Goal: Task Accomplishment & Management: Use online tool/utility

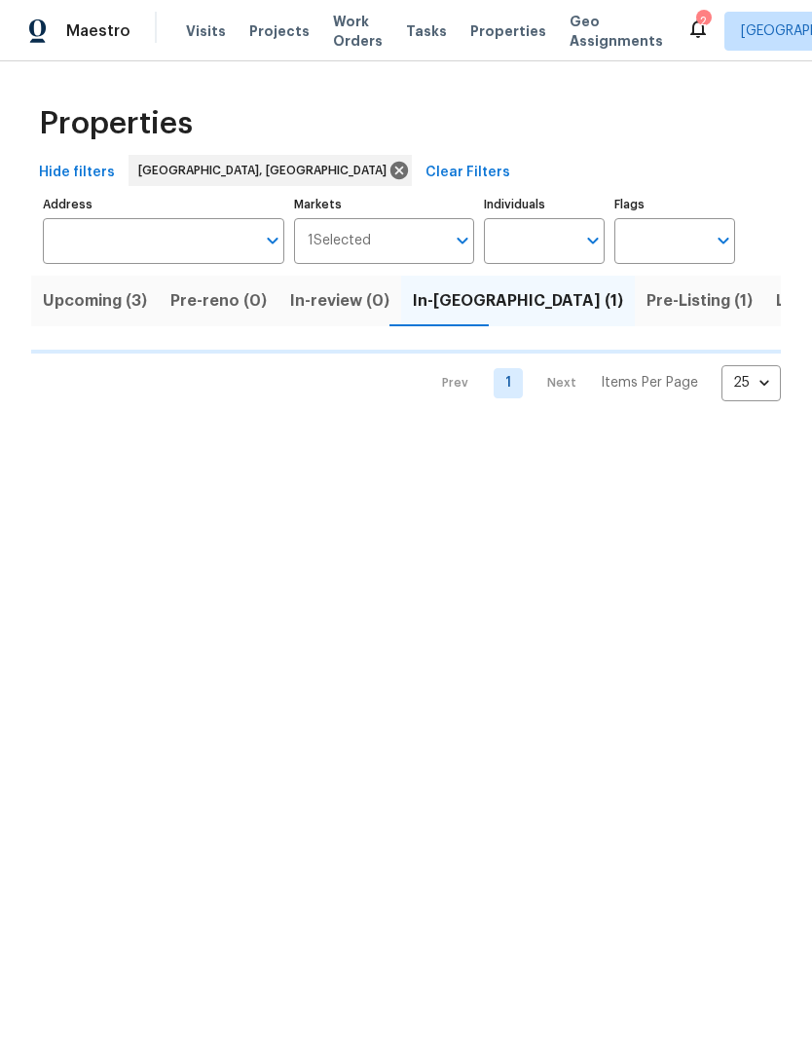
scroll to position [0, 35]
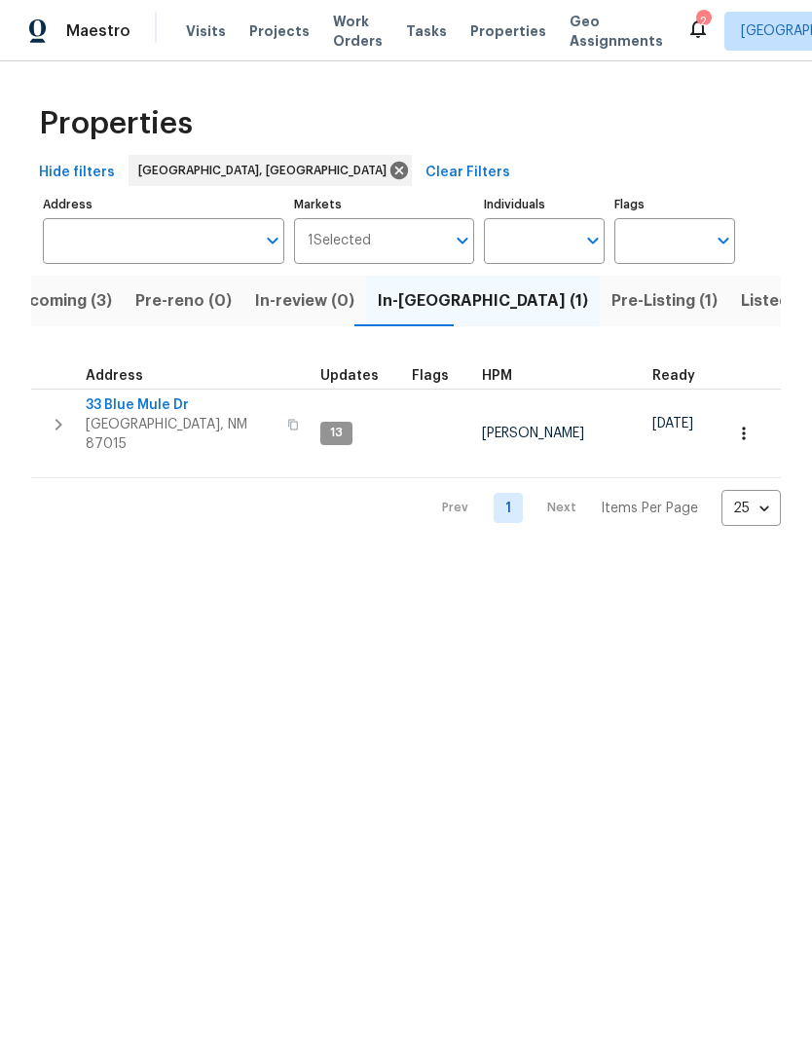
click at [149, 401] on span "33 Blue Mule Dr" at bounding box center [181, 404] width 190 height 19
click at [686, 17] on icon at bounding box center [697, 28] width 23 height 23
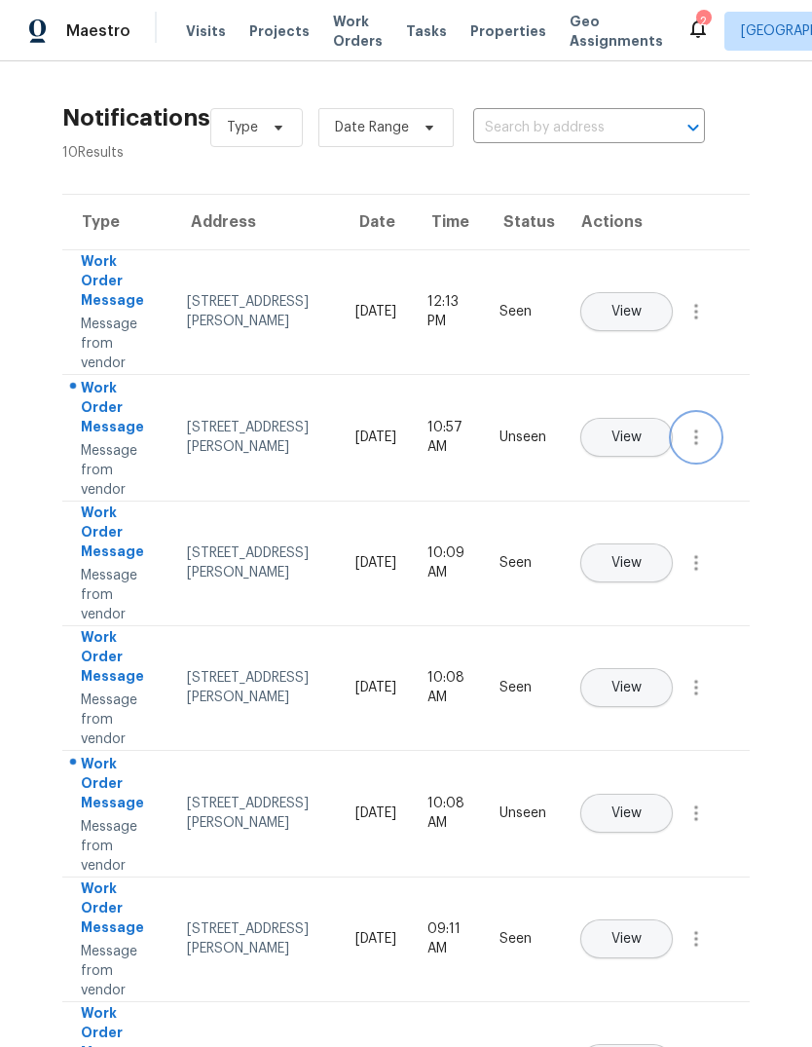
click at [717, 445] on button "button" at bounding box center [696, 437] width 47 height 47
click at [642, 430] on span "View" at bounding box center [627, 437] width 30 height 15
click at [642, 806] on span "View" at bounding box center [627, 813] width 30 height 15
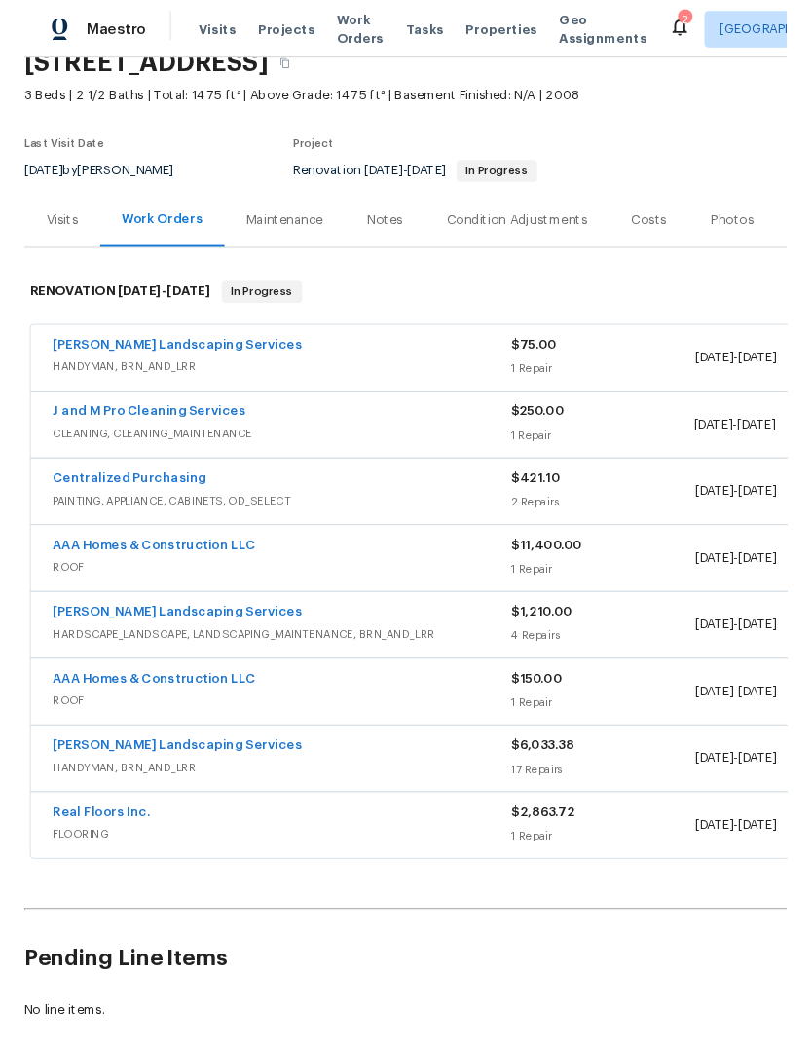
scroll to position [91, 0]
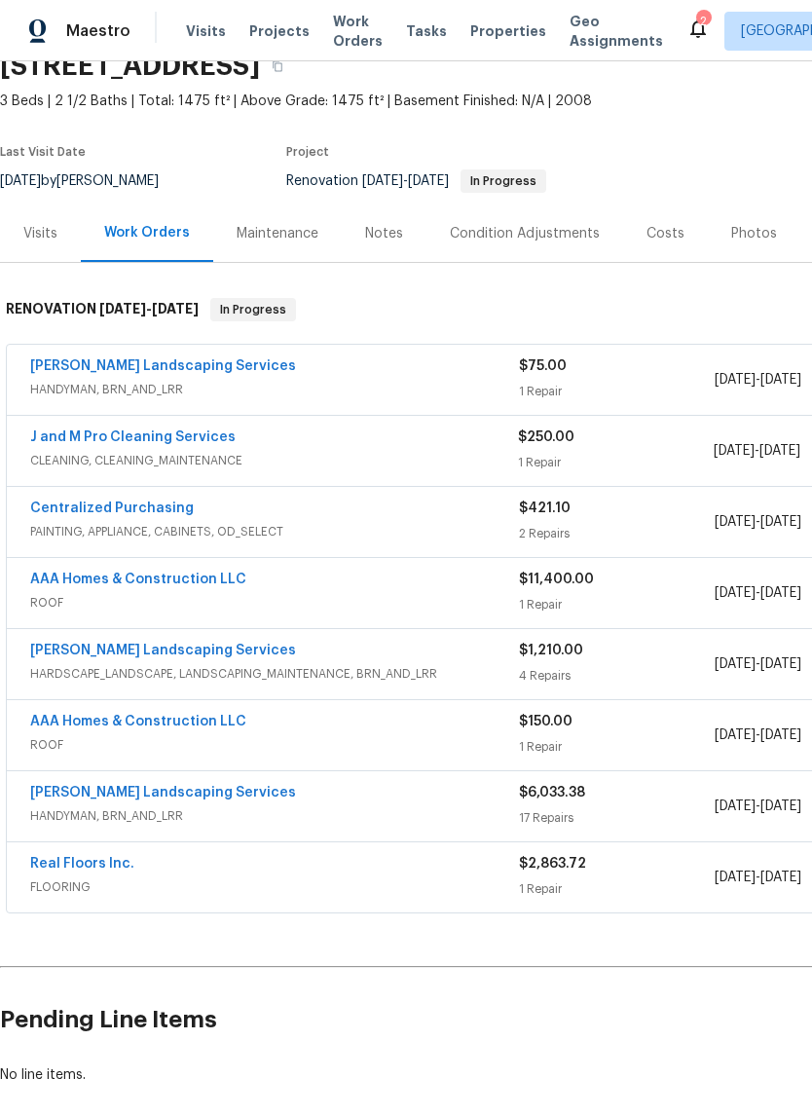
click at [174, 362] on link "[PERSON_NAME] Landscaping Services" at bounding box center [163, 366] width 266 height 14
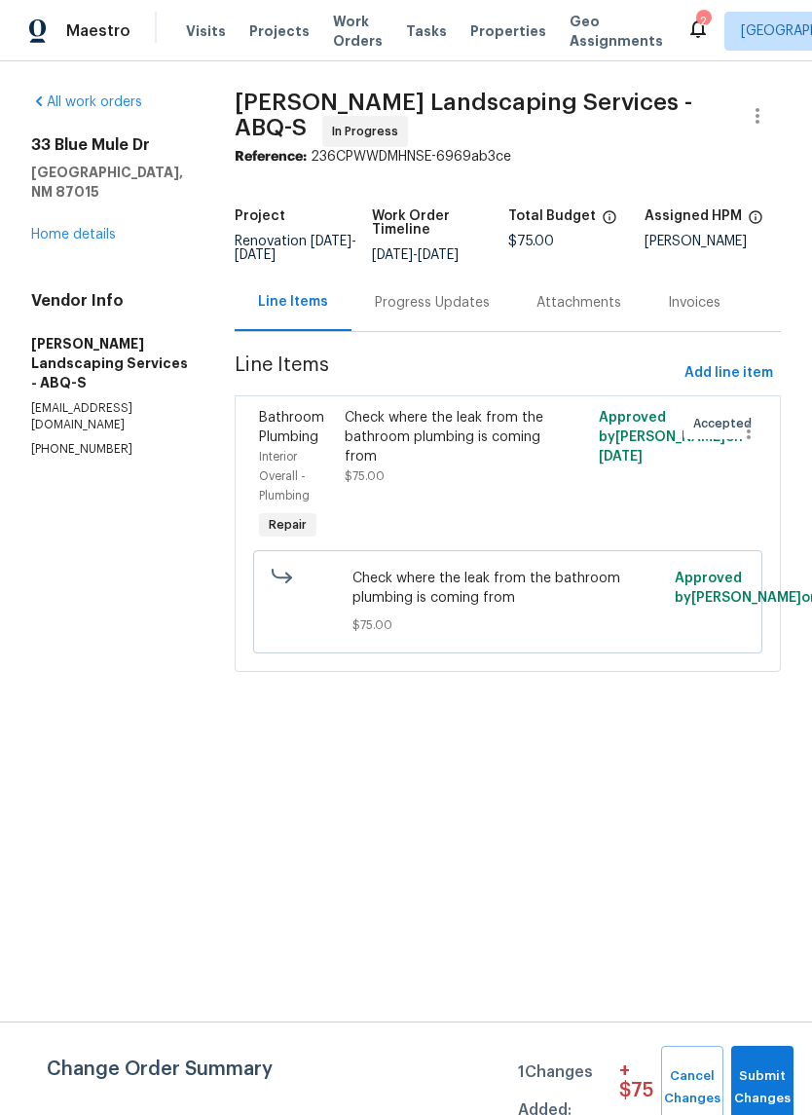
click at [479, 486] on div "Check where the leak from the bathroom plumbing is coming from $75.00" at bounding box center [445, 447] width 201 height 78
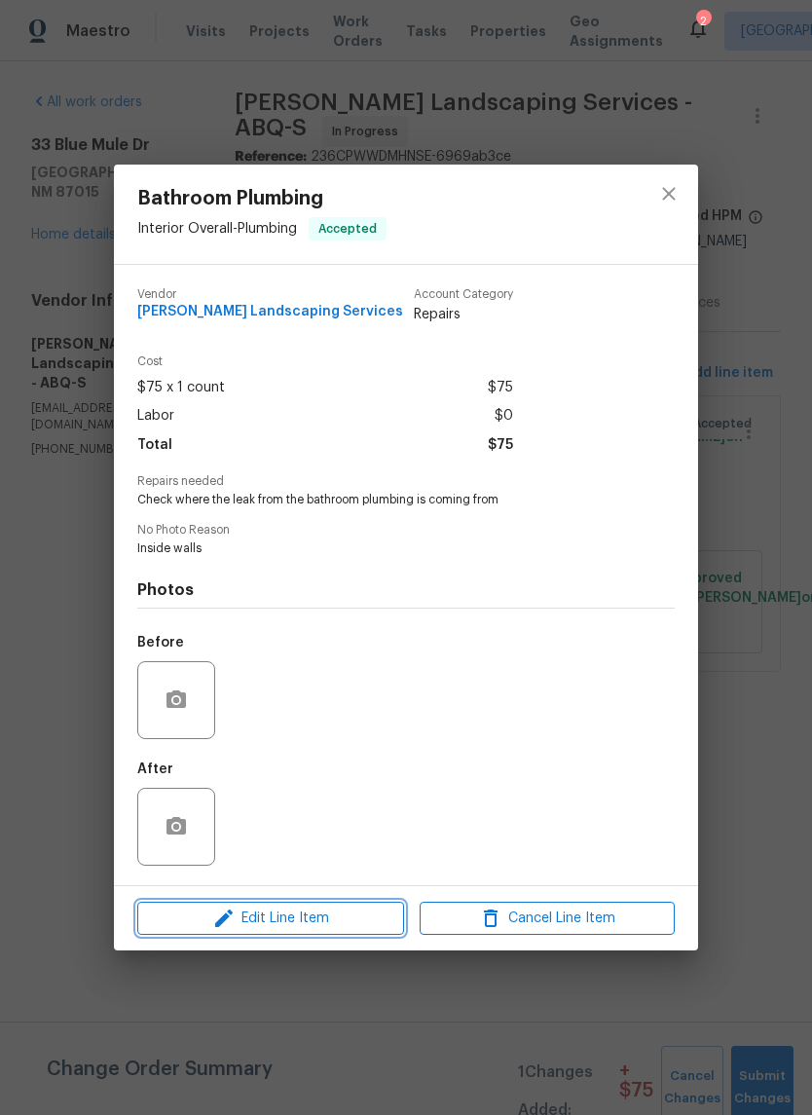
click at [300, 911] on span "Edit Line Item" at bounding box center [270, 919] width 255 height 24
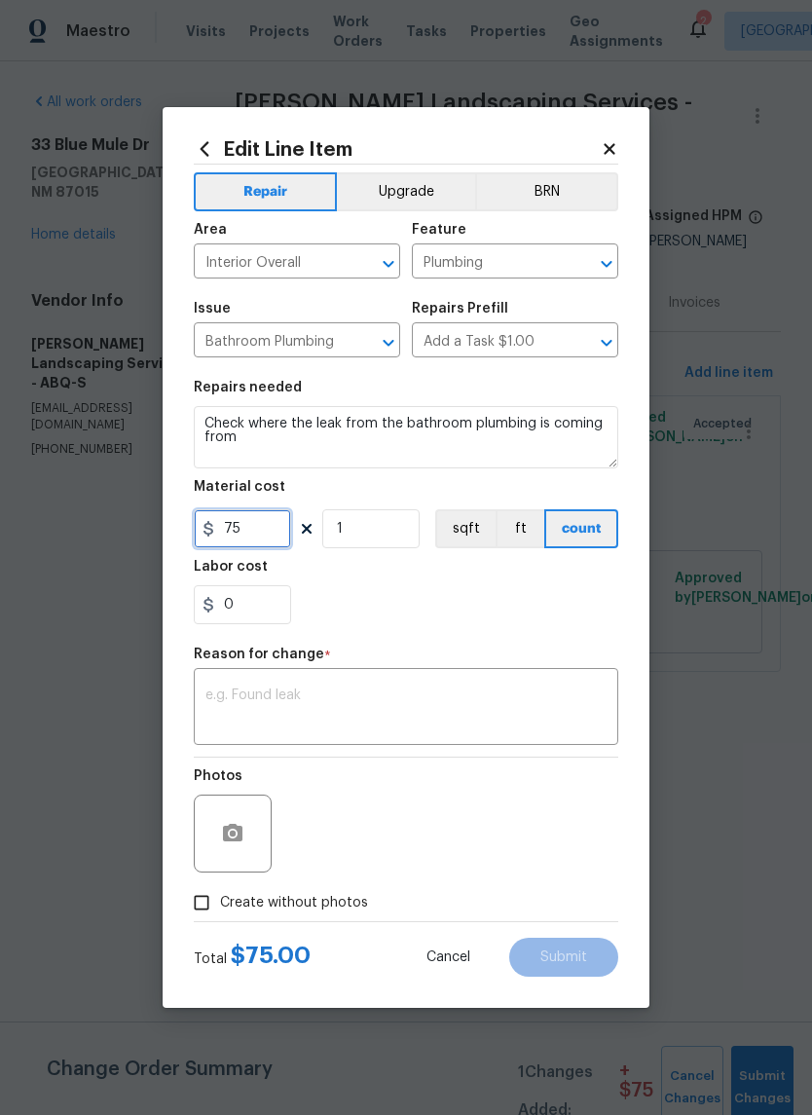
click at [265, 530] on input "75" at bounding box center [242, 528] width 97 height 39
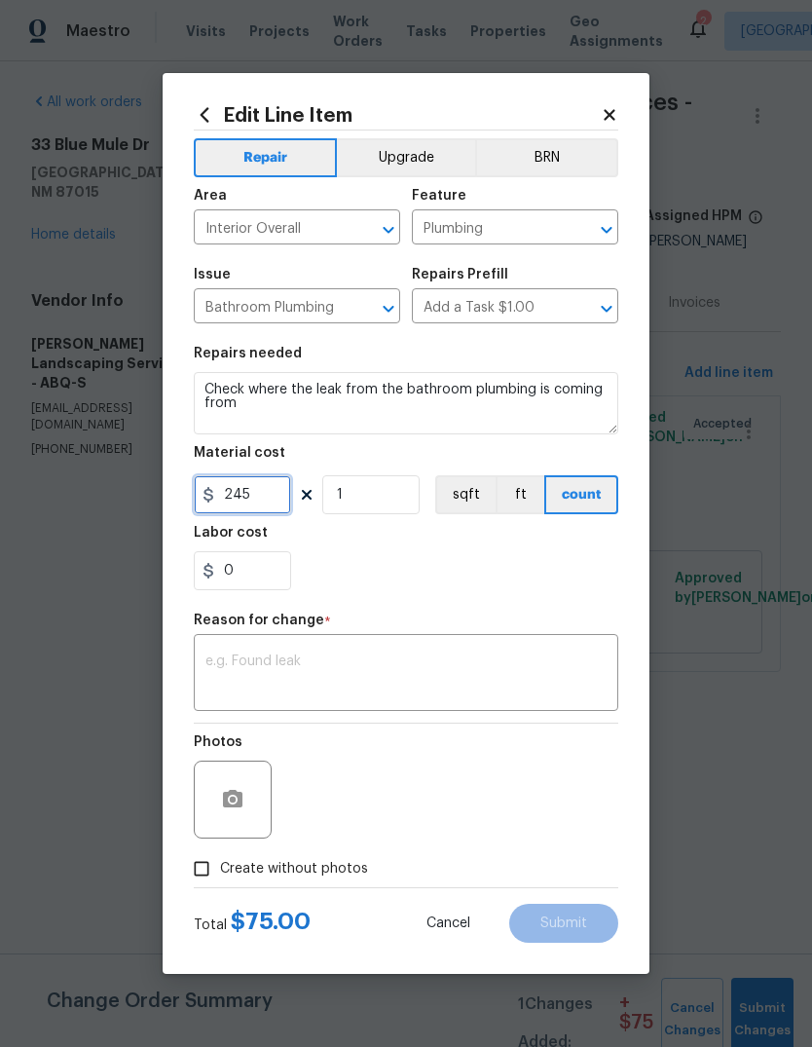
type input "245"
click at [250, 580] on input "0" at bounding box center [242, 570] width 97 height 39
type input "140"
click at [441, 576] on div "140" at bounding box center [406, 570] width 425 height 39
click at [223, 657] on textarea at bounding box center [405, 674] width 401 height 41
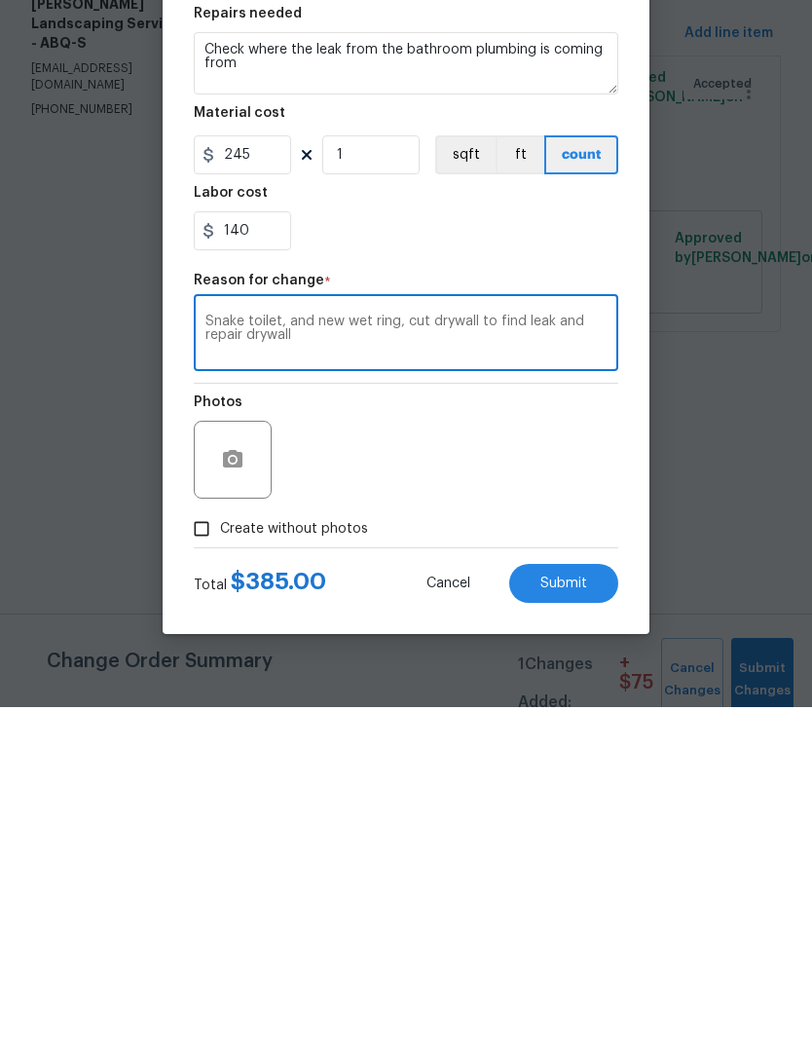
click at [366, 654] on textarea "Snake toilet, and new wet ring, cut drywall to find leak and repair drywall" at bounding box center [405, 674] width 401 height 41
click at [313, 654] on textarea "Snake toilet, and new wax ring, cut drywall to find leak and repair drywall" at bounding box center [405, 674] width 401 height 41
click at [329, 654] on textarea "Snake toilet, and install new wax ring, cut drywall to find leak and repair dry…" at bounding box center [405, 674] width 401 height 41
click at [514, 654] on textarea "Snake toilet, and install new wax ring, cut drywall to find leak and repair dry…" at bounding box center [405, 674] width 401 height 41
click at [276, 654] on textarea "Snake toilet, and install new wax ring, cut drywall to find leak and repair dry…" at bounding box center [405, 674] width 401 height 41
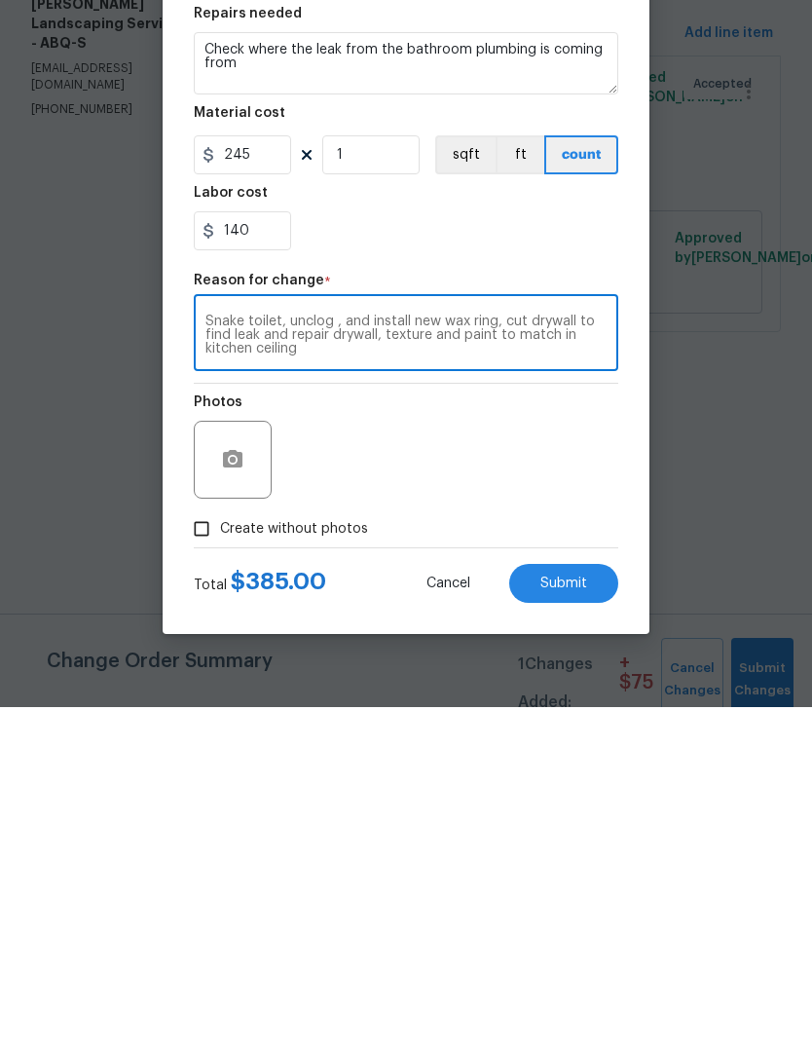
click at [344, 654] on textarea "Snake toilet, unclog , and install new wax ring, cut drywall to find leak and r…" at bounding box center [405, 674] width 401 height 41
type textarea "Snake toilet, unclog and install new wax ring, cut drywall to find leak and rep…"
click at [208, 850] on input "Create without photos" at bounding box center [201, 868] width 37 height 37
checkbox input "true"
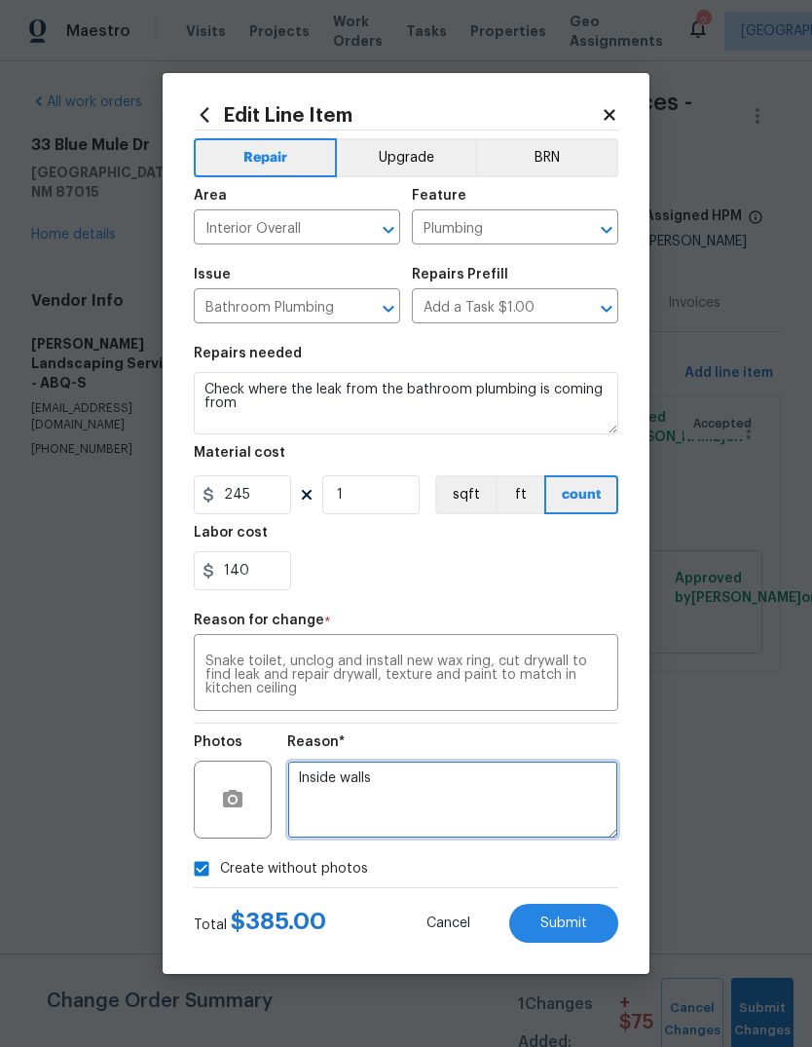
click at [321, 788] on textarea "Inside walls" at bounding box center [452, 800] width 331 height 78
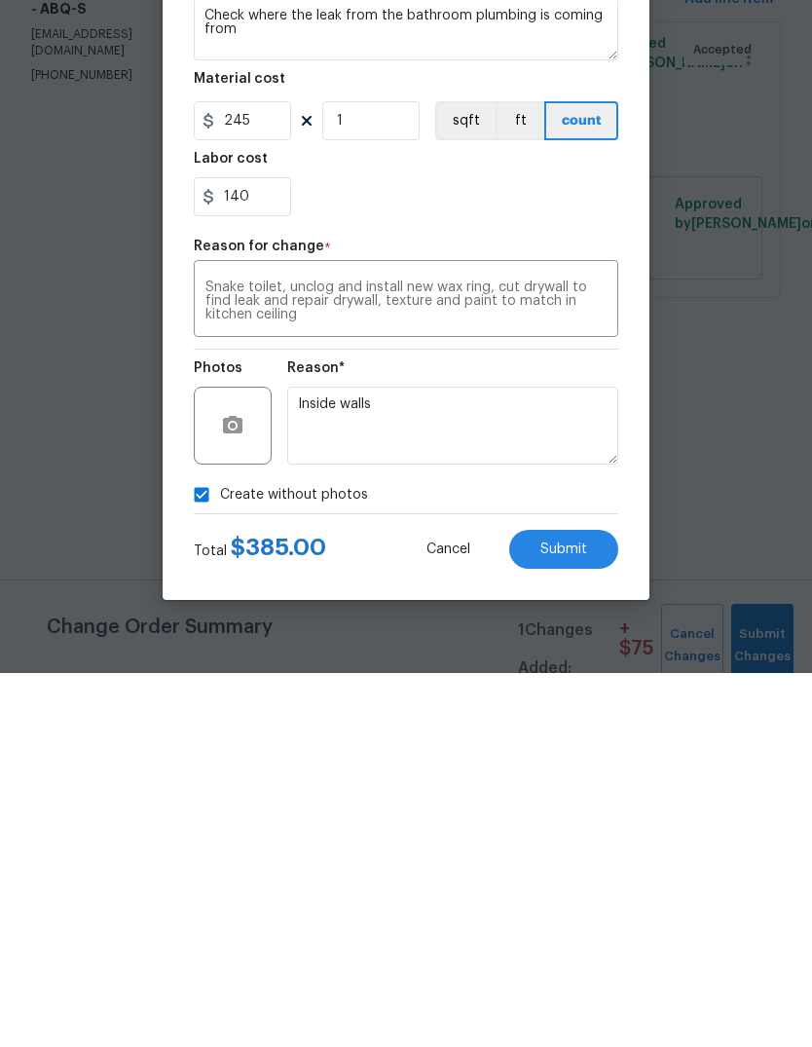
click at [551, 916] on span "Submit" at bounding box center [563, 923] width 47 height 15
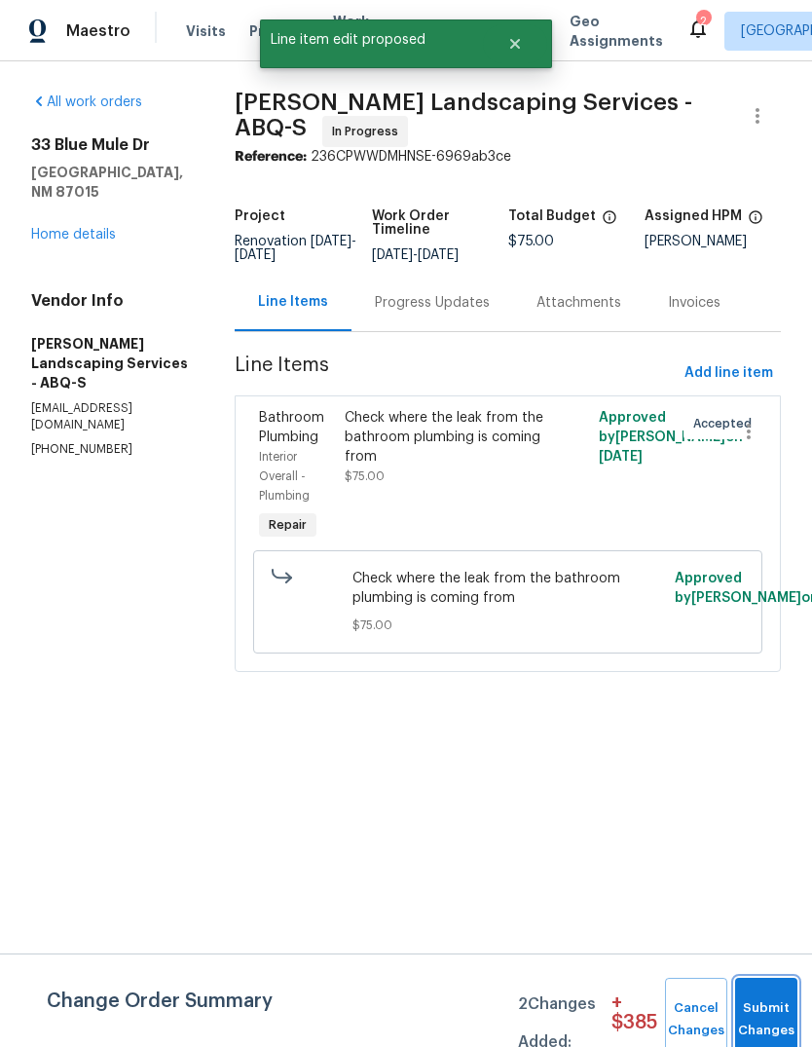
click at [765, 1003] on button "Submit Changes" at bounding box center [766, 1020] width 62 height 84
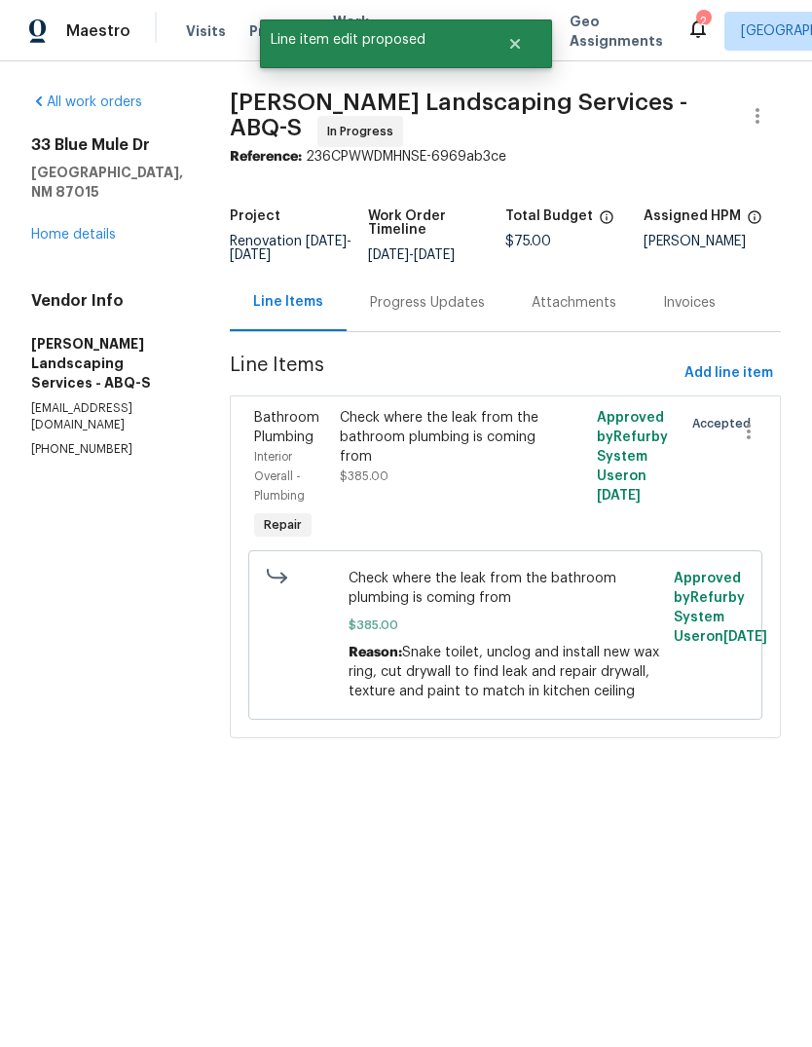
click at [434, 303] on div "Progress Updates" at bounding box center [428, 302] width 162 height 57
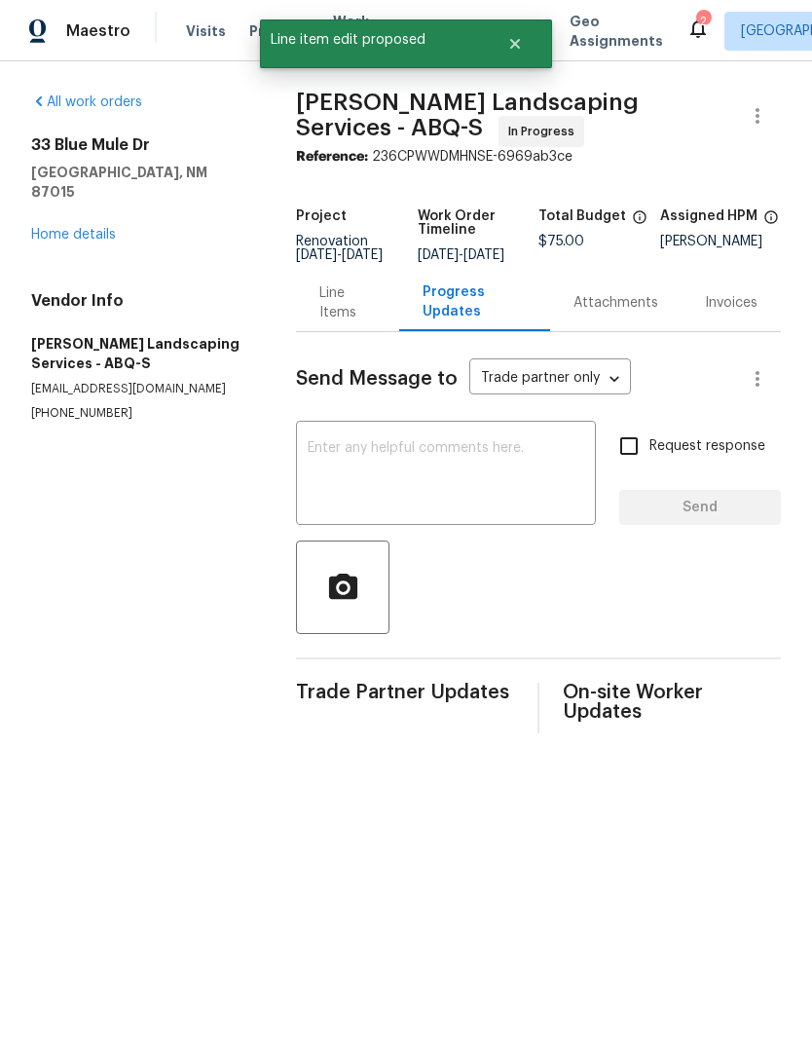
click at [338, 470] on textarea at bounding box center [446, 475] width 277 height 68
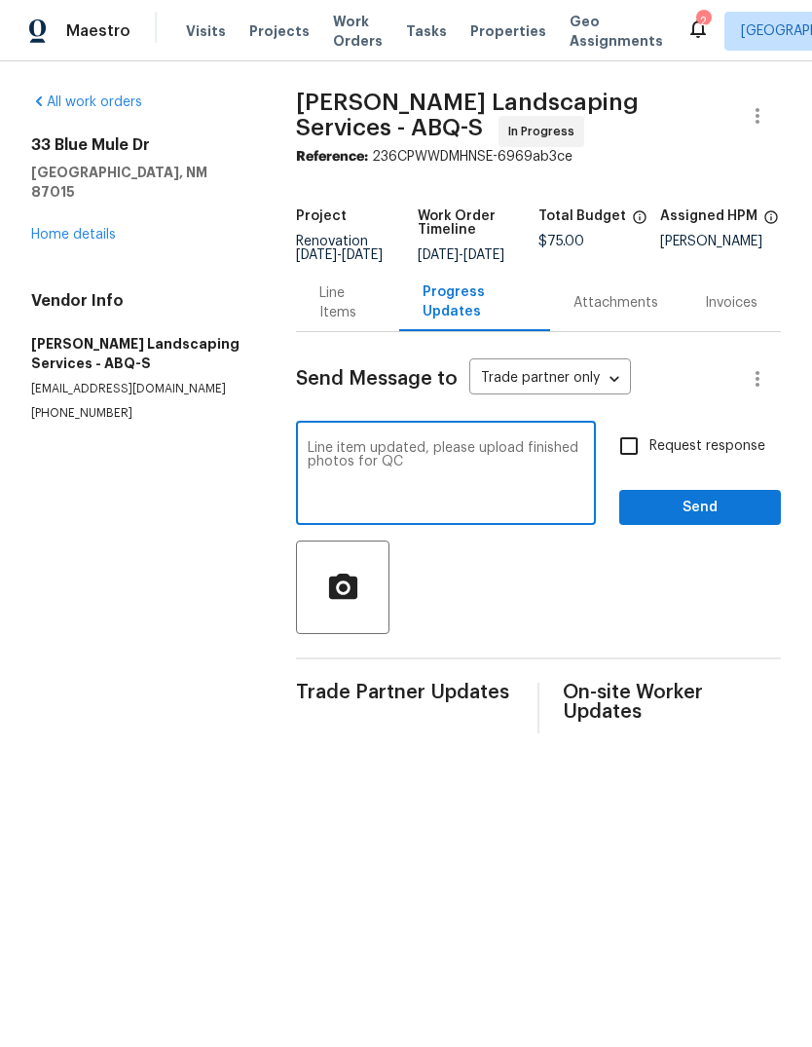
type textarea "Line item updated, please upload finished photos for QC"
click at [700, 520] on span "Send" at bounding box center [700, 508] width 130 height 24
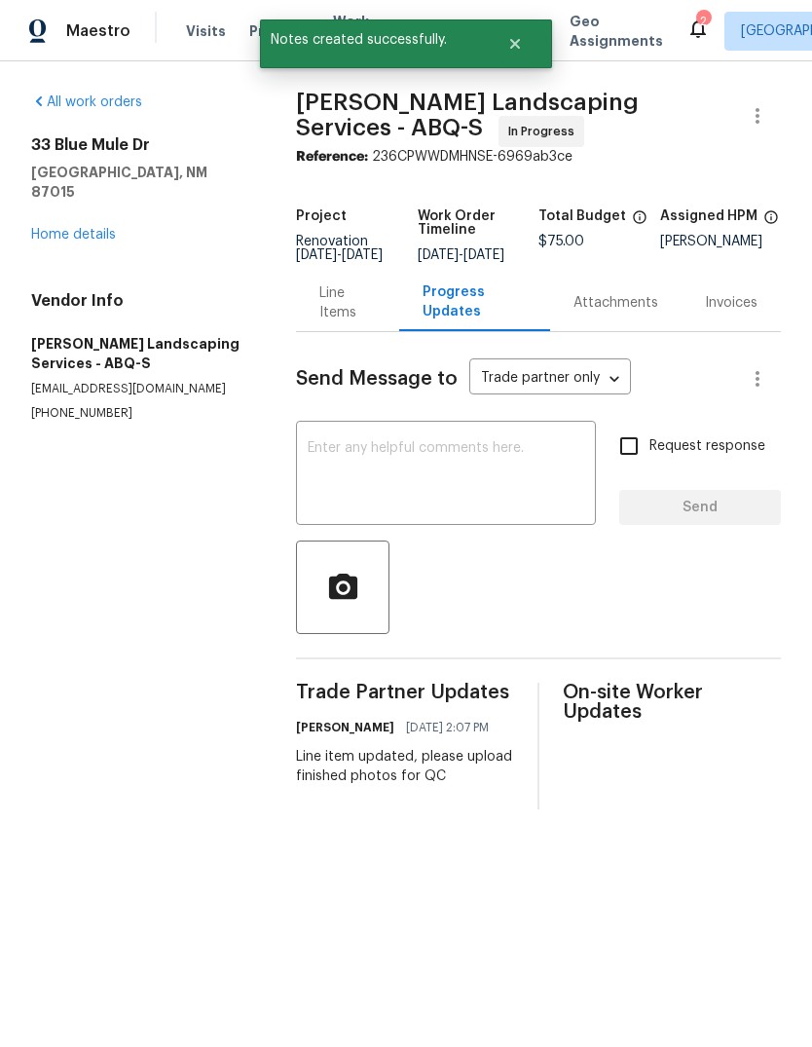
click at [56, 228] on link "Home details" at bounding box center [73, 235] width 85 height 14
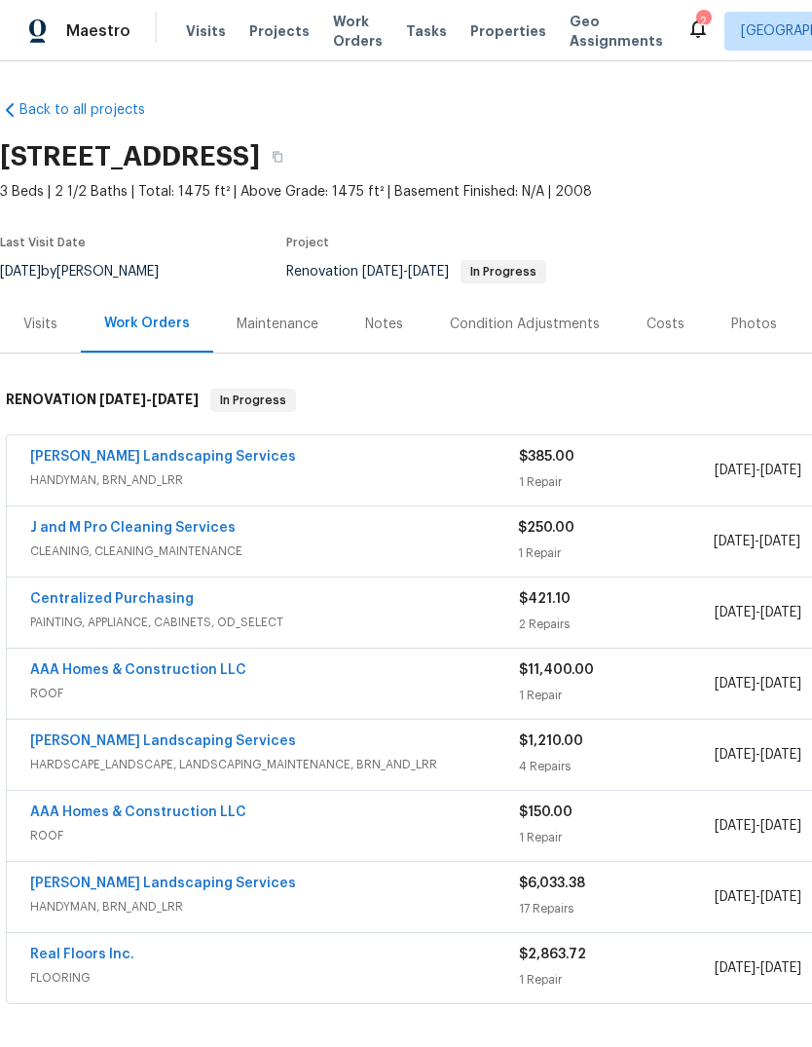
click at [155, 532] on link "J and M Pro Cleaning Services" at bounding box center [132, 528] width 205 height 14
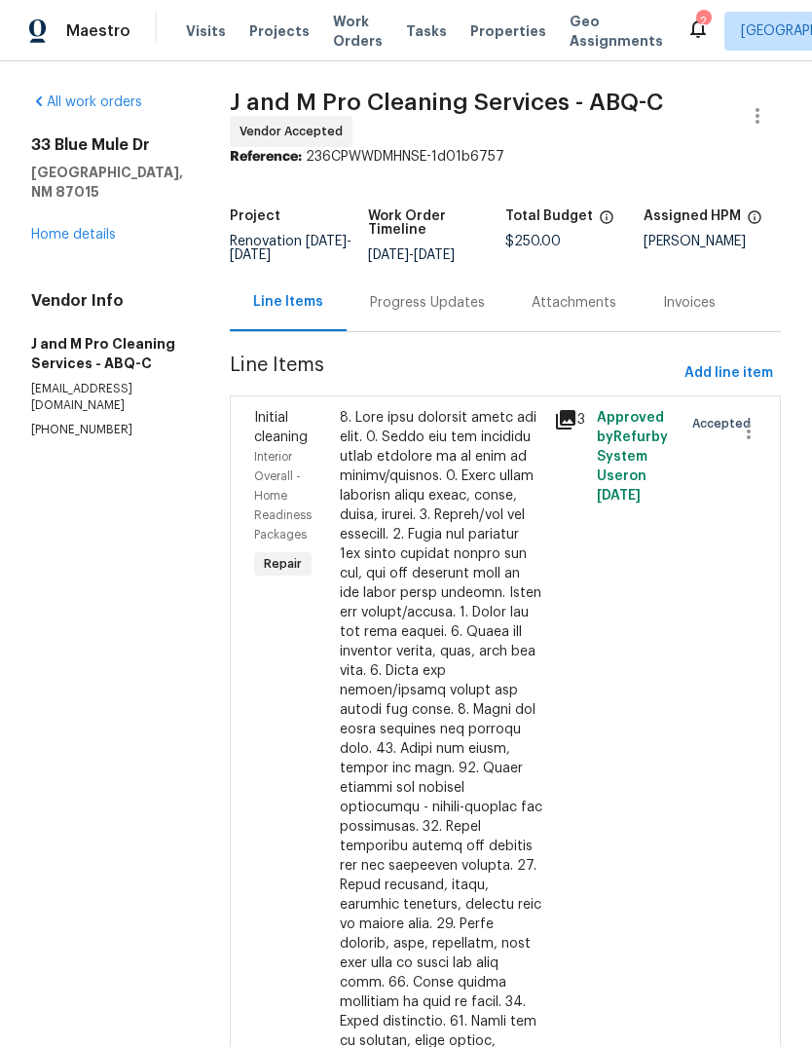
click at [433, 313] on div "Progress Updates" at bounding box center [427, 302] width 115 height 19
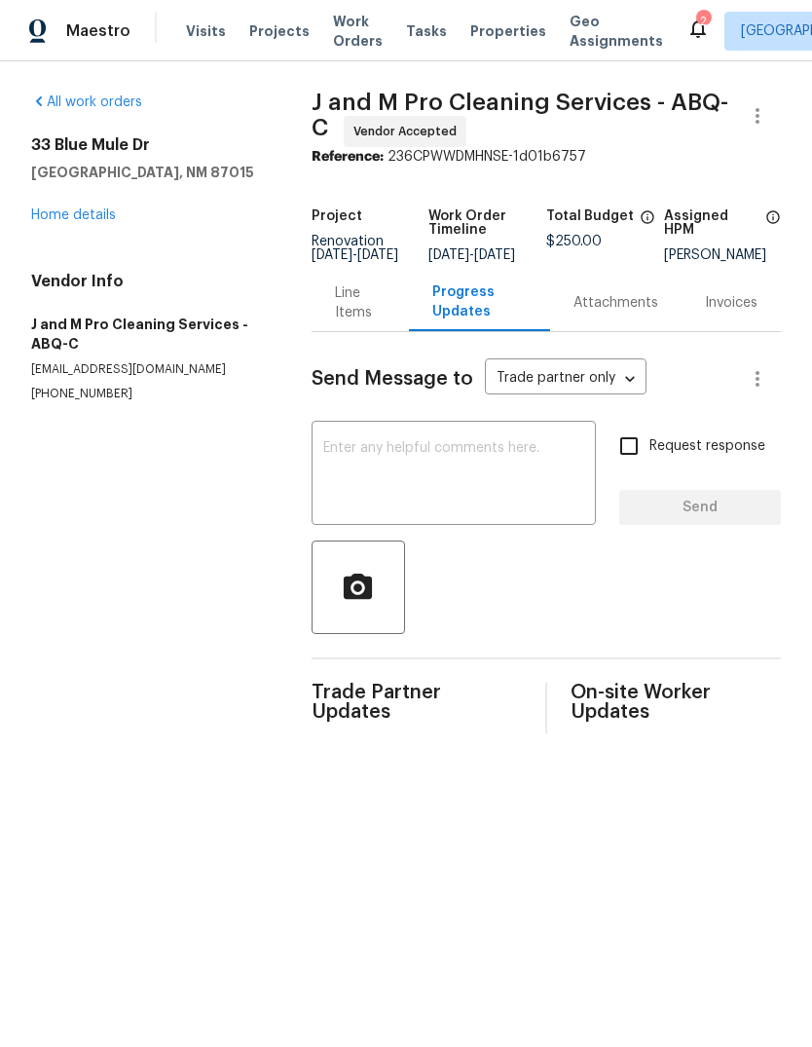
click at [335, 475] on textarea at bounding box center [453, 475] width 261 height 68
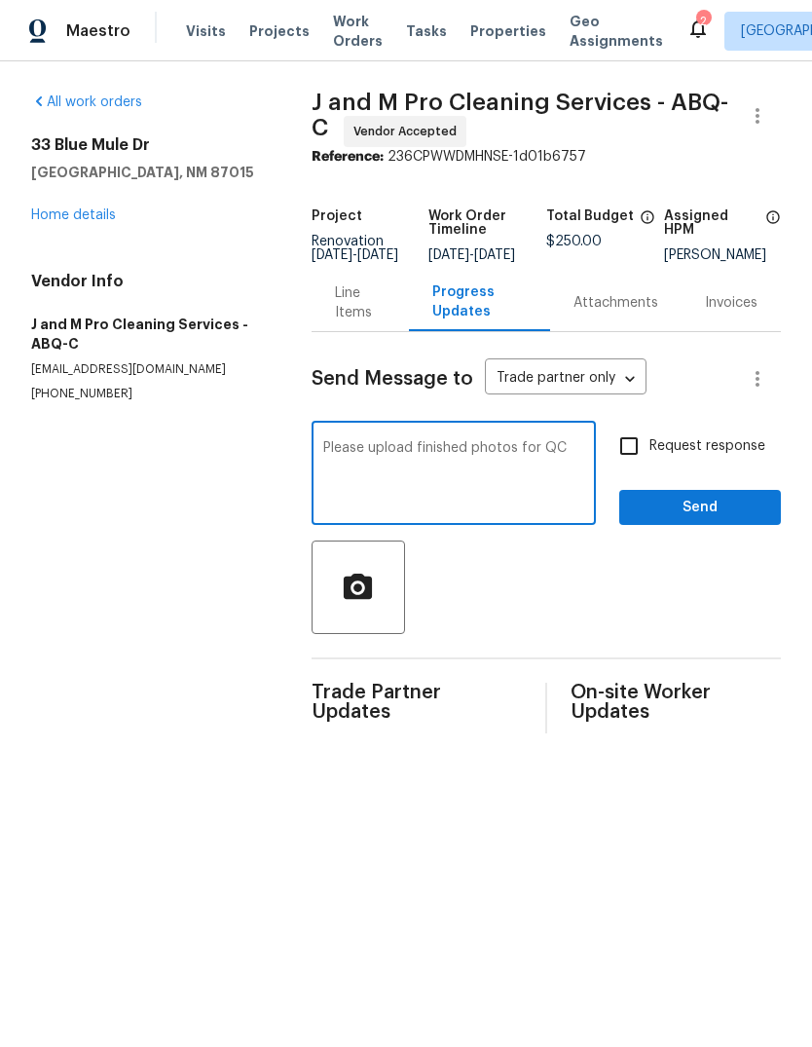
type textarea "Please upload finished photos for QC"
click at [716, 518] on span "Send" at bounding box center [700, 508] width 130 height 24
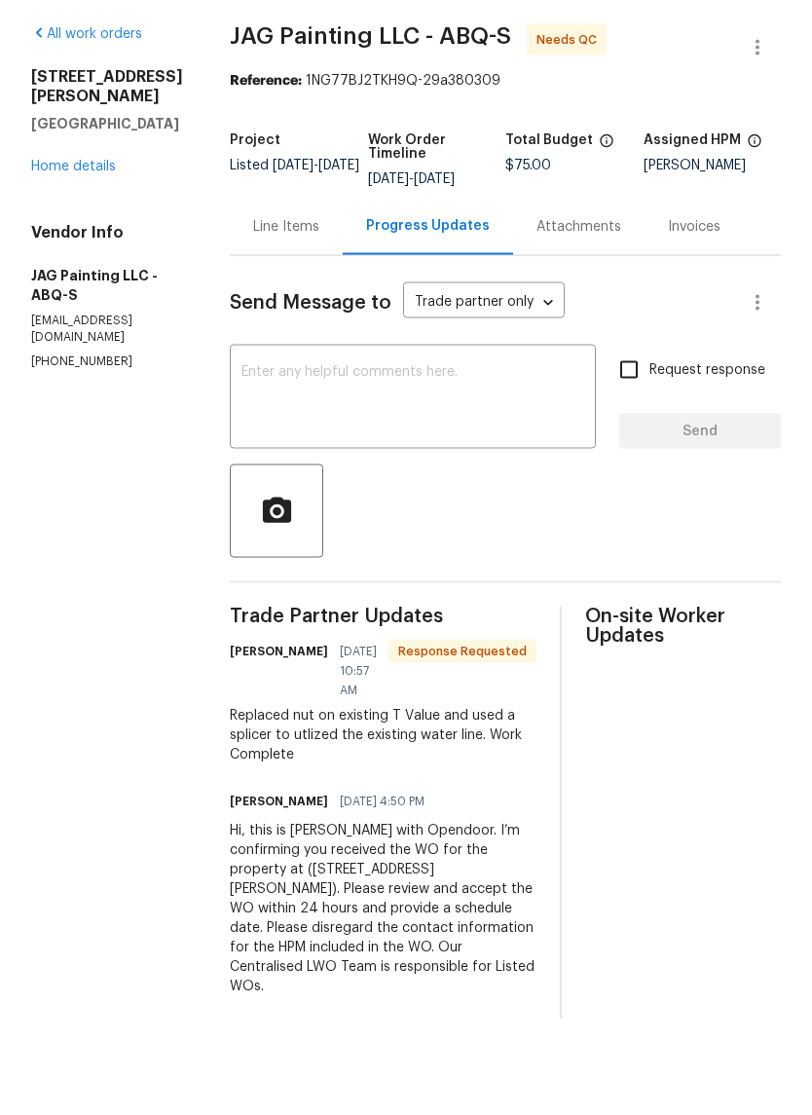
scroll to position [9, 0]
click at [275, 285] on div "Line Items" at bounding box center [286, 294] width 66 height 19
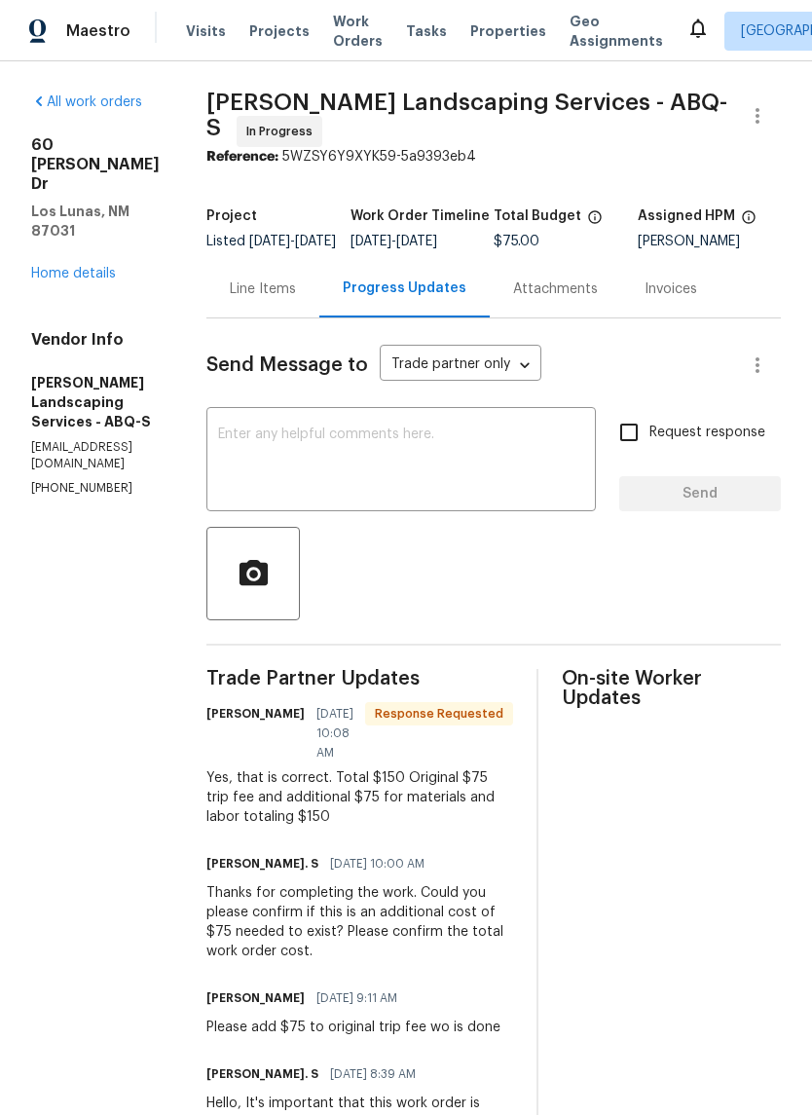
click at [296, 299] on div "Line Items" at bounding box center [263, 288] width 66 height 19
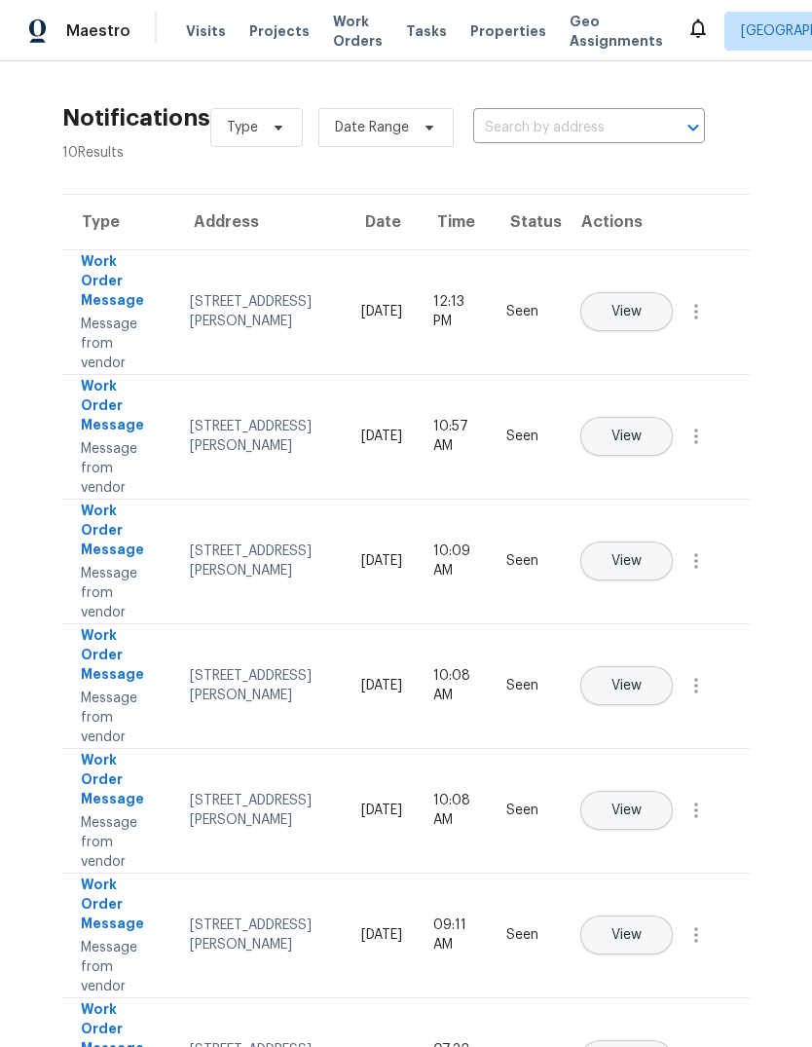
click at [341, 28] on span "Work Orders" at bounding box center [358, 31] width 50 height 39
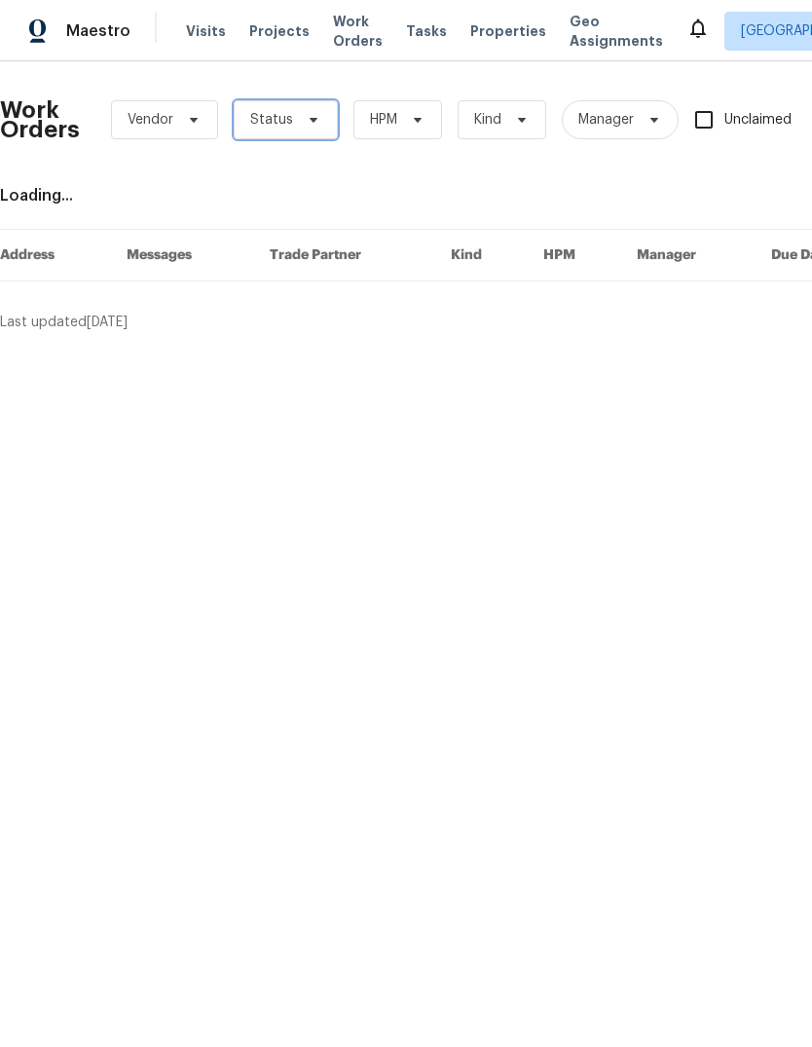
click at [313, 114] on icon at bounding box center [314, 120] width 16 height 16
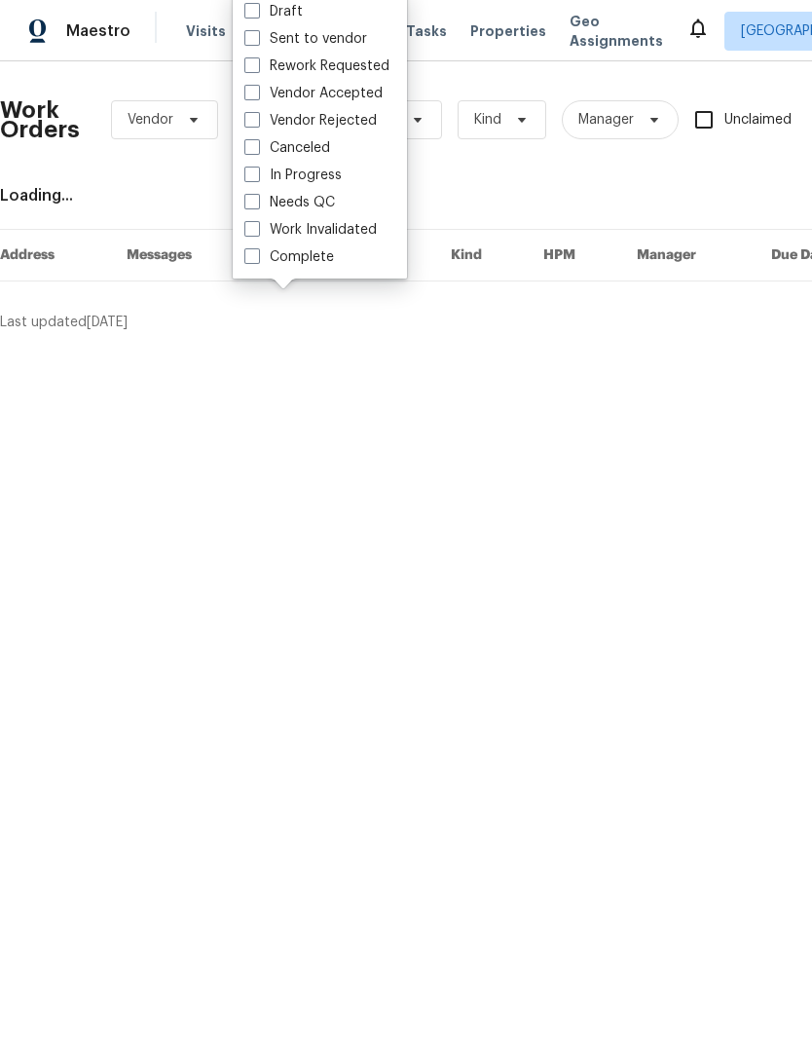
click at [321, 203] on label "Needs QC" at bounding box center [289, 202] width 91 height 19
click at [257, 203] on input "Needs QC" at bounding box center [250, 199] width 13 height 13
checkbox input "true"
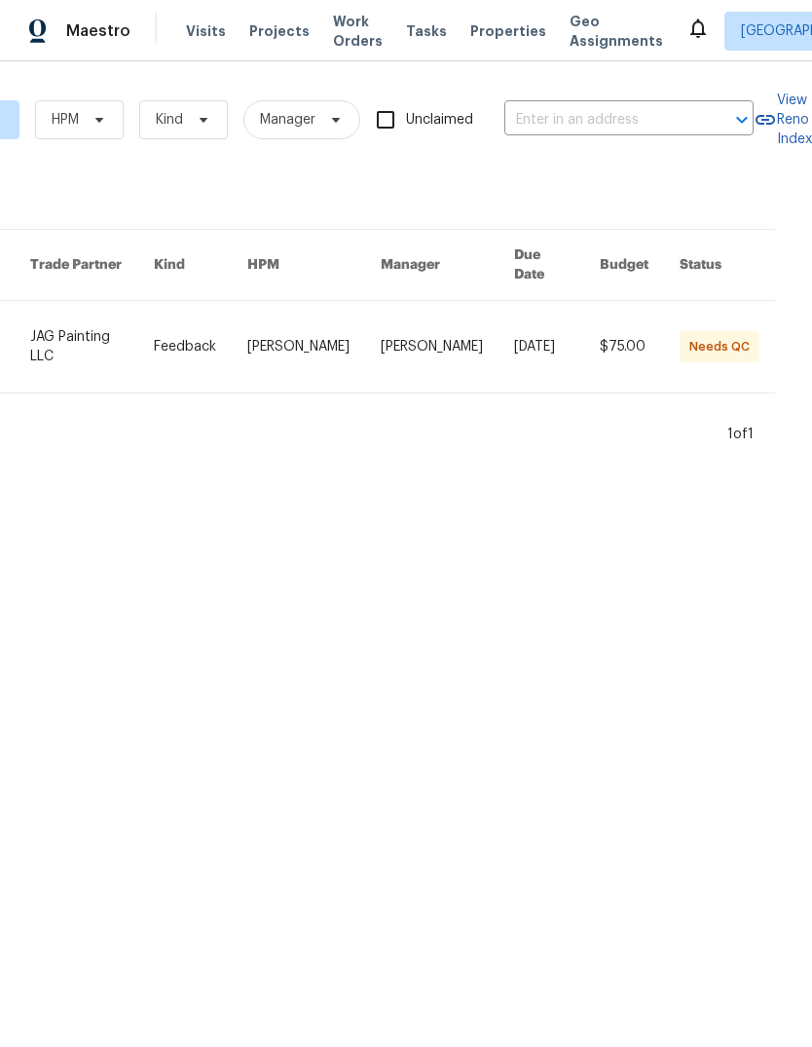
scroll to position [0, 345]
click at [347, 343] on link at bounding box center [313, 347] width 133 height 92
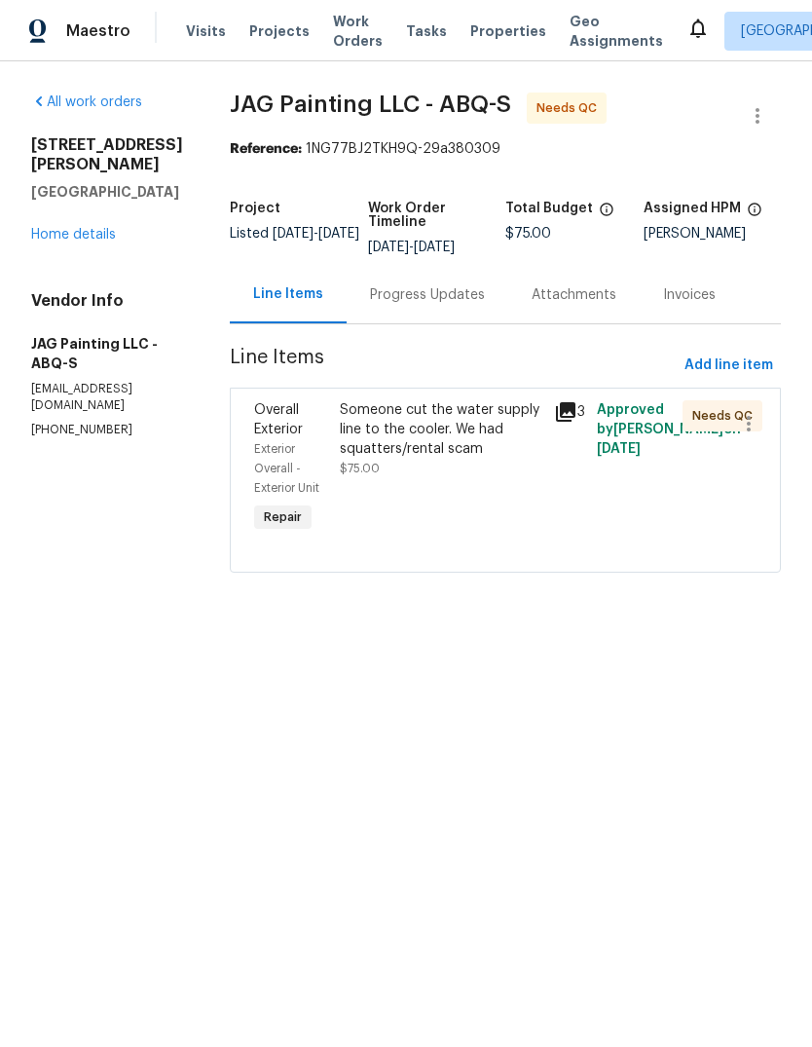
click at [416, 300] on div "Progress Updates" at bounding box center [427, 294] width 115 height 19
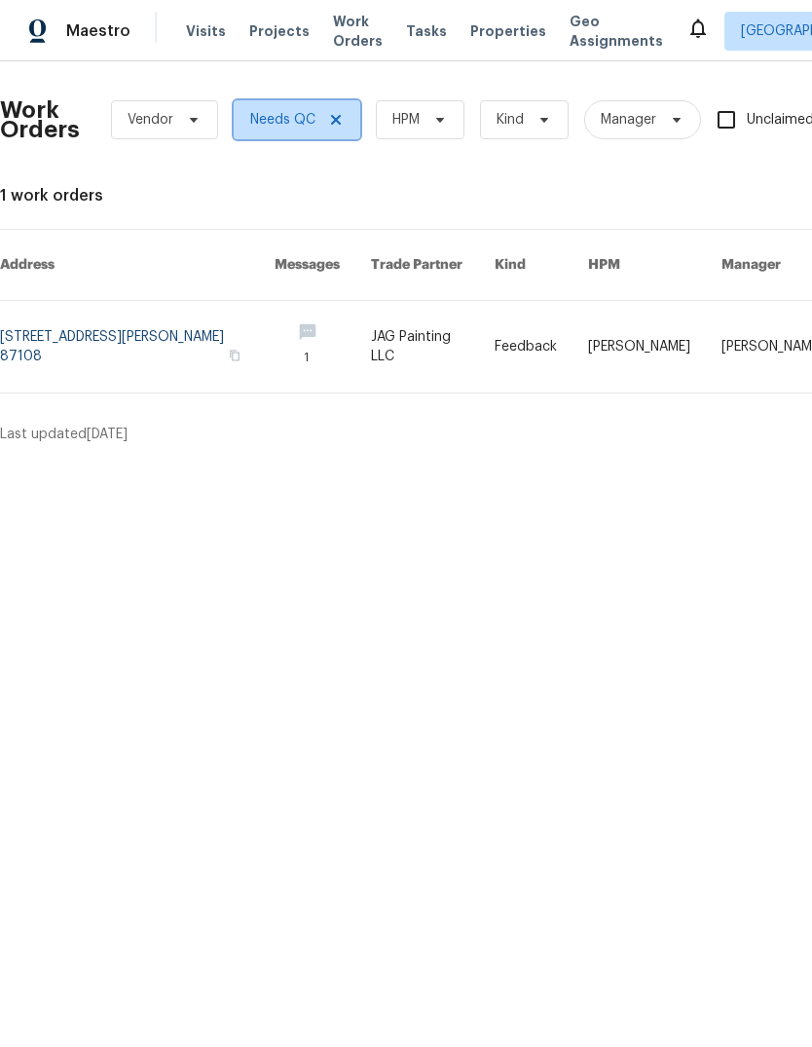
click at [324, 127] on span at bounding box center [332, 120] width 21 height 16
